Goal: Transaction & Acquisition: Book appointment/travel/reservation

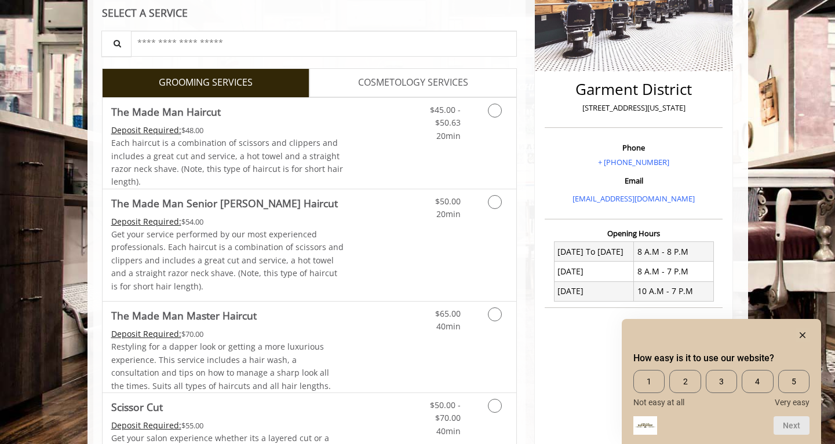
scroll to position [248, 0]
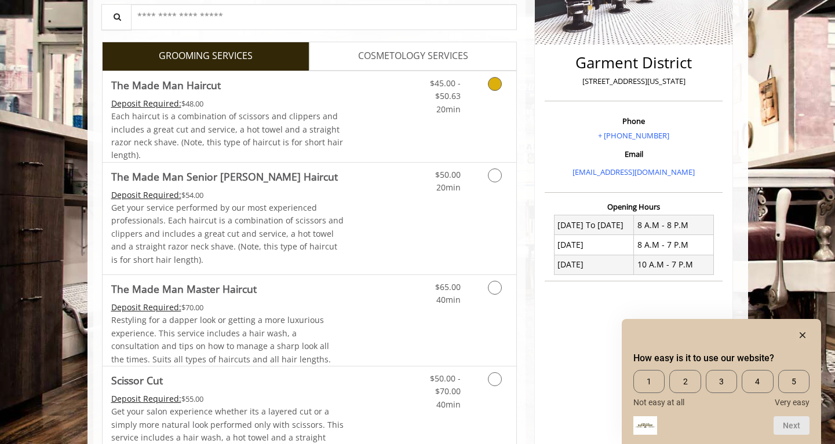
click at [412, 99] on link "$45.00 - $50.63 20min" at bounding box center [436, 93] width 48 height 45
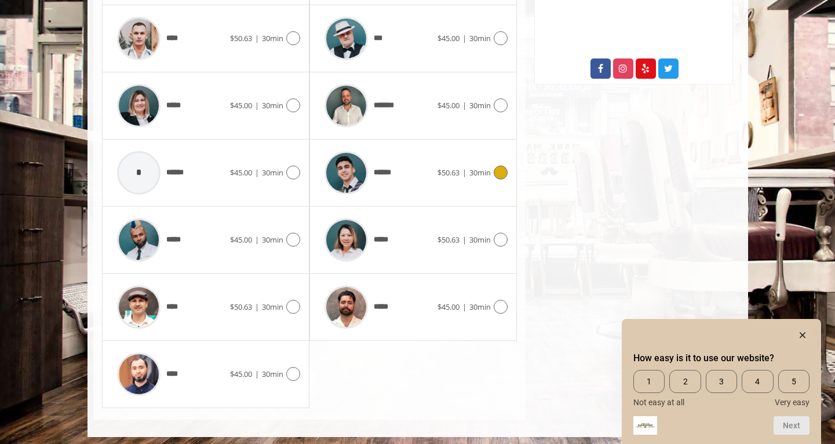
scroll to position [635, 0]
click at [420, 243] on div "*****" at bounding box center [378, 240] width 119 height 55
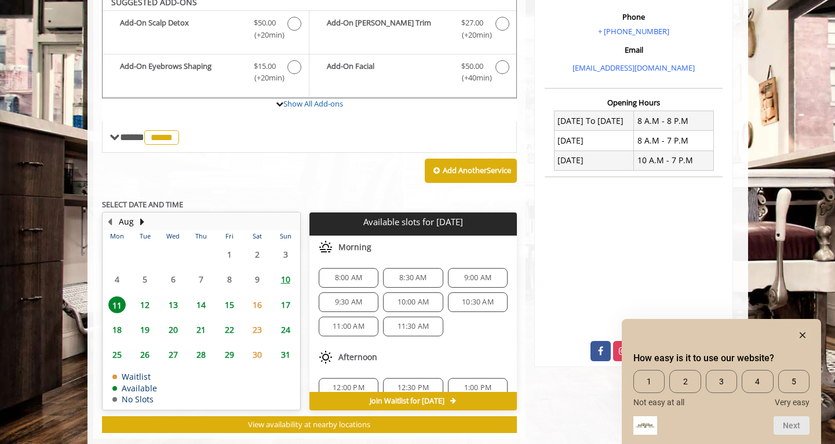
scroll to position [370, 0]
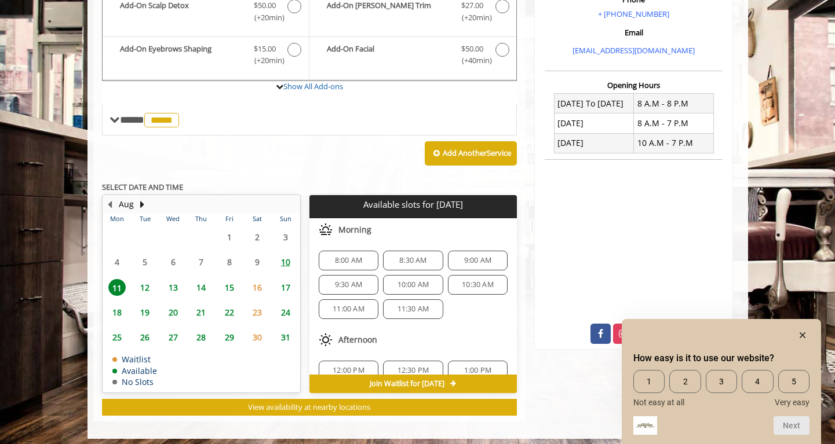
click at [328, 281] on span "9:30 AM" at bounding box center [348, 284] width 49 height 9
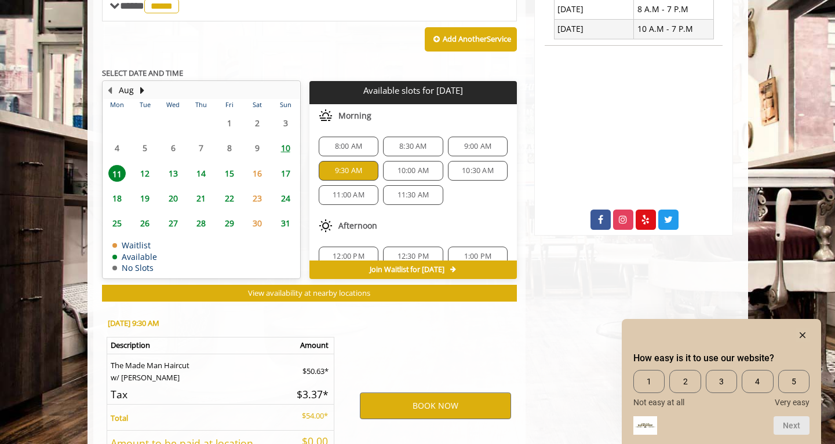
scroll to position [576, 0]
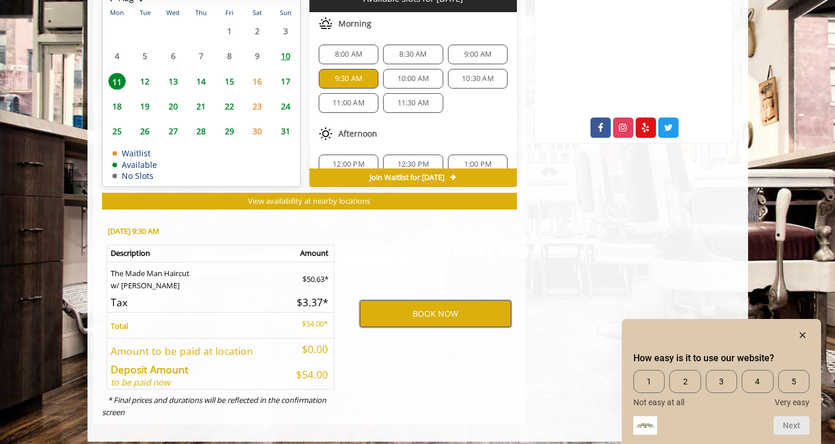
click at [403, 308] on button "BOOK NOW" at bounding box center [435, 314] width 151 height 27
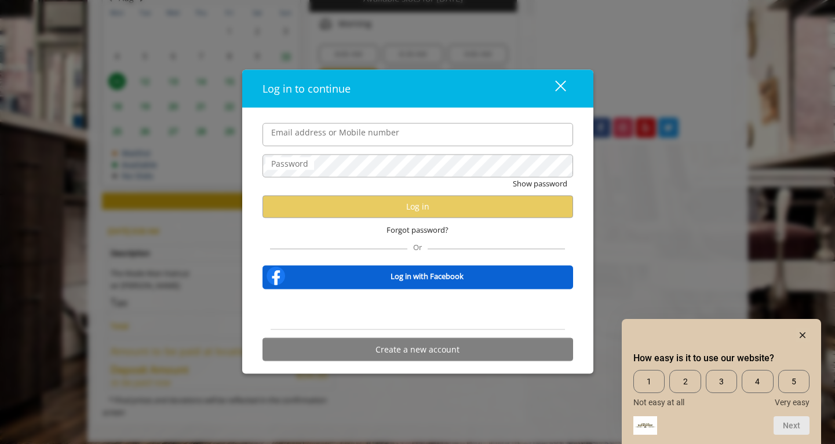
click at [414, 313] on div "使用 Google 账号登录。在新标签页中打开" at bounding box center [418, 309] width 114 height 25
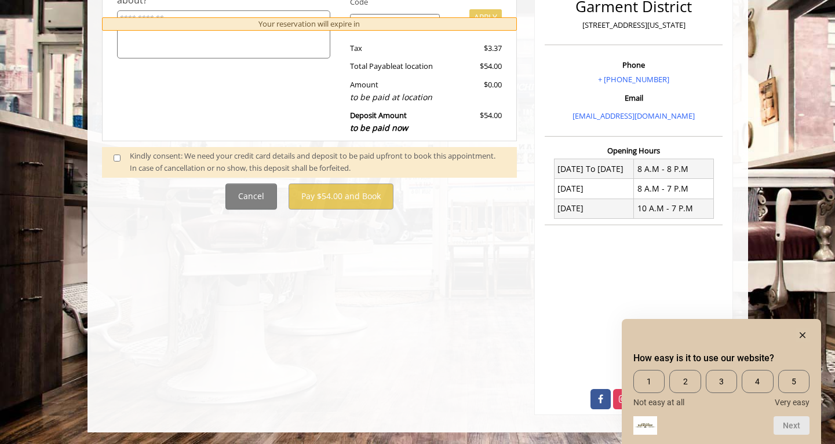
scroll to position [0, 0]
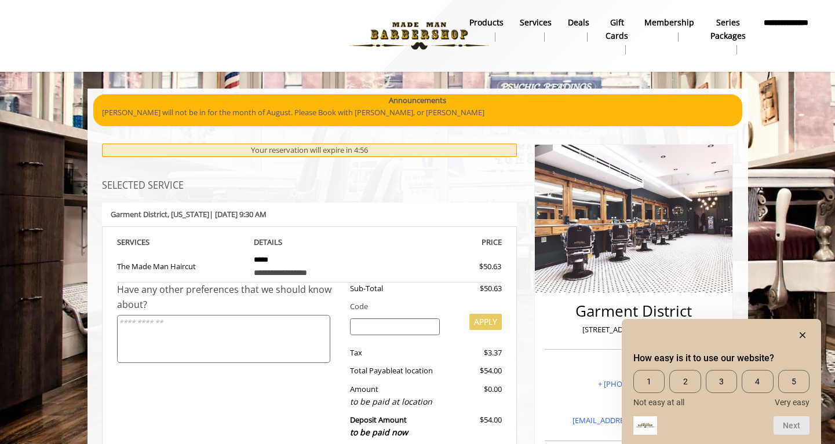
click at [804, 338] on rect "Hide survey" at bounding box center [802, 335] width 14 height 14
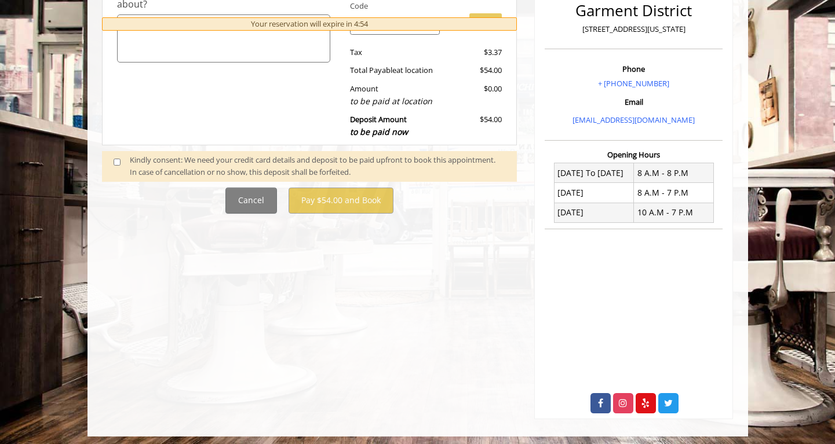
scroll to position [300, 0]
click at [121, 160] on span at bounding box center [122, 167] width 34 height 24
click at [120, 155] on span at bounding box center [122, 167] width 34 height 24
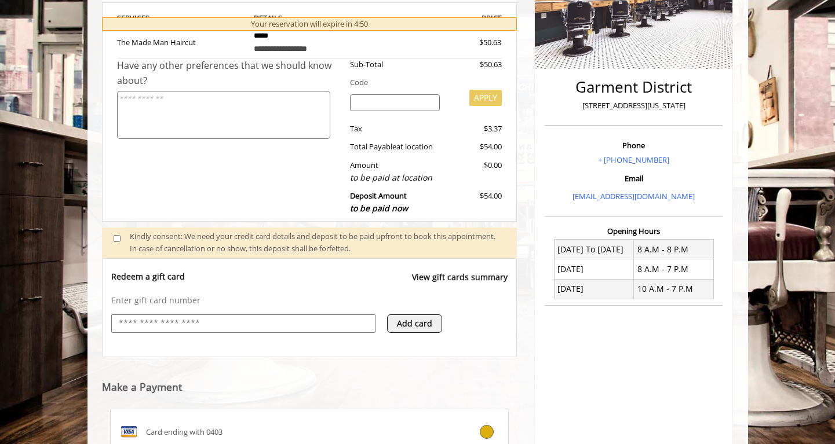
scroll to position [422, 0]
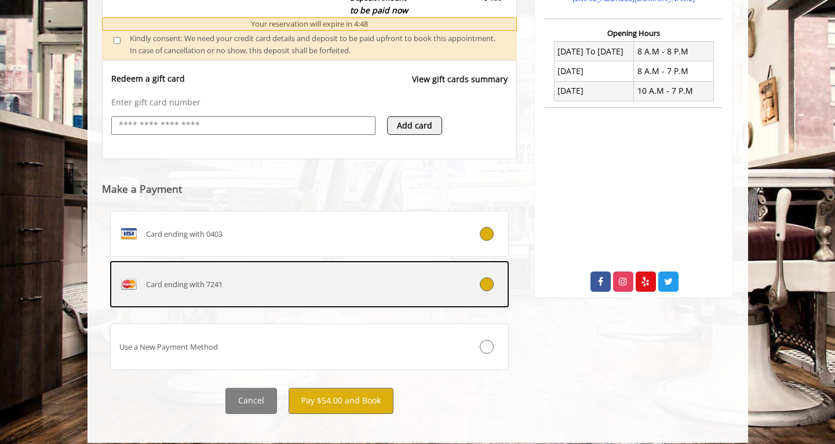
click at [323, 285] on div "Card ending with 7241" at bounding box center [276, 284] width 331 height 19
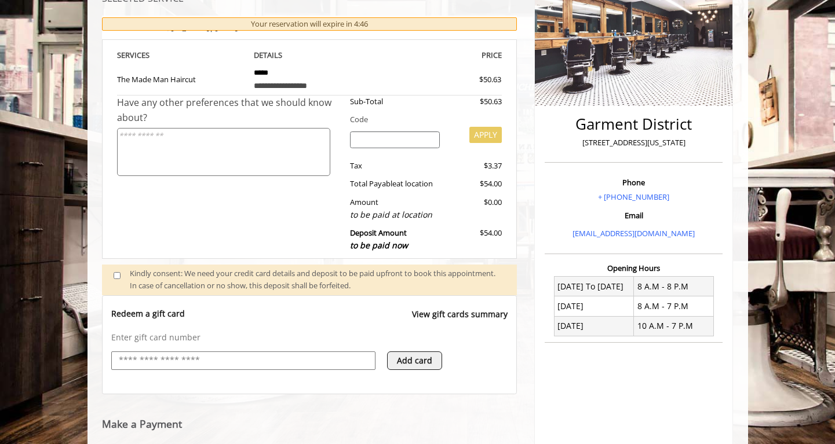
scroll to position [168, 0]
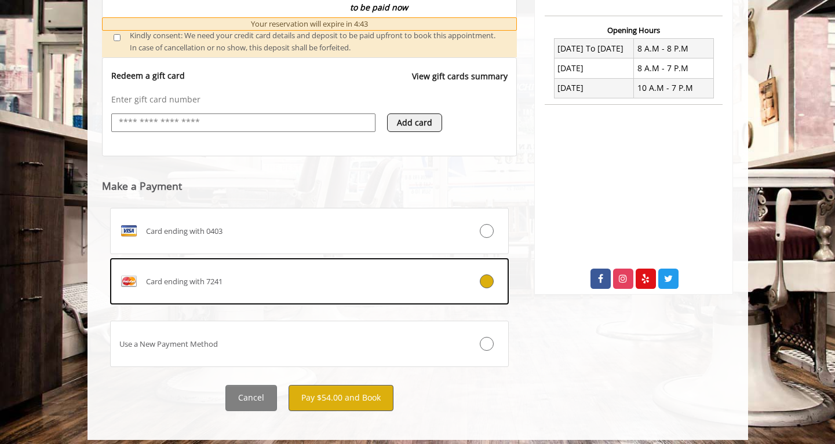
click at [362, 386] on button "Pay $54.00 and Book" at bounding box center [340, 398] width 105 height 26
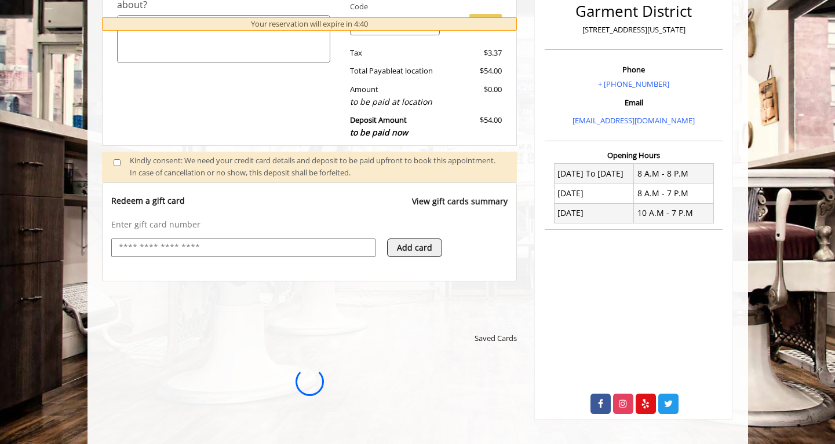
scroll to position [0, 0]
